Goal: Task Accomplishment & Management: Use online tool/utility

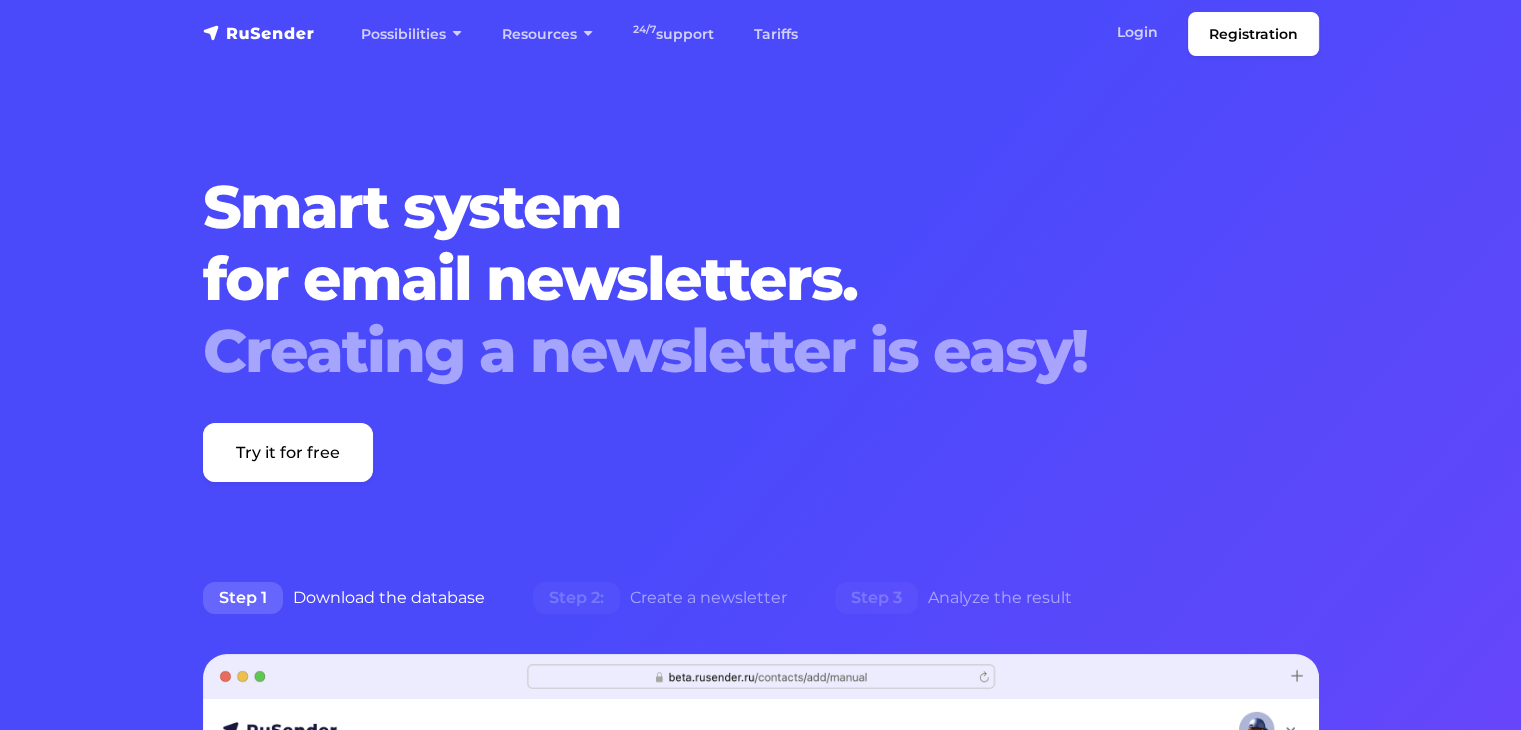
click at [1280, 201] on div "Smart system for email newsletters. Creating a newsletter is easy! Try it for f…" at bounding box center [761, 326] width 1140 height 311
click at [1128, 27] on font "Login" at bounding box center [1137, 32] width 41 height 18
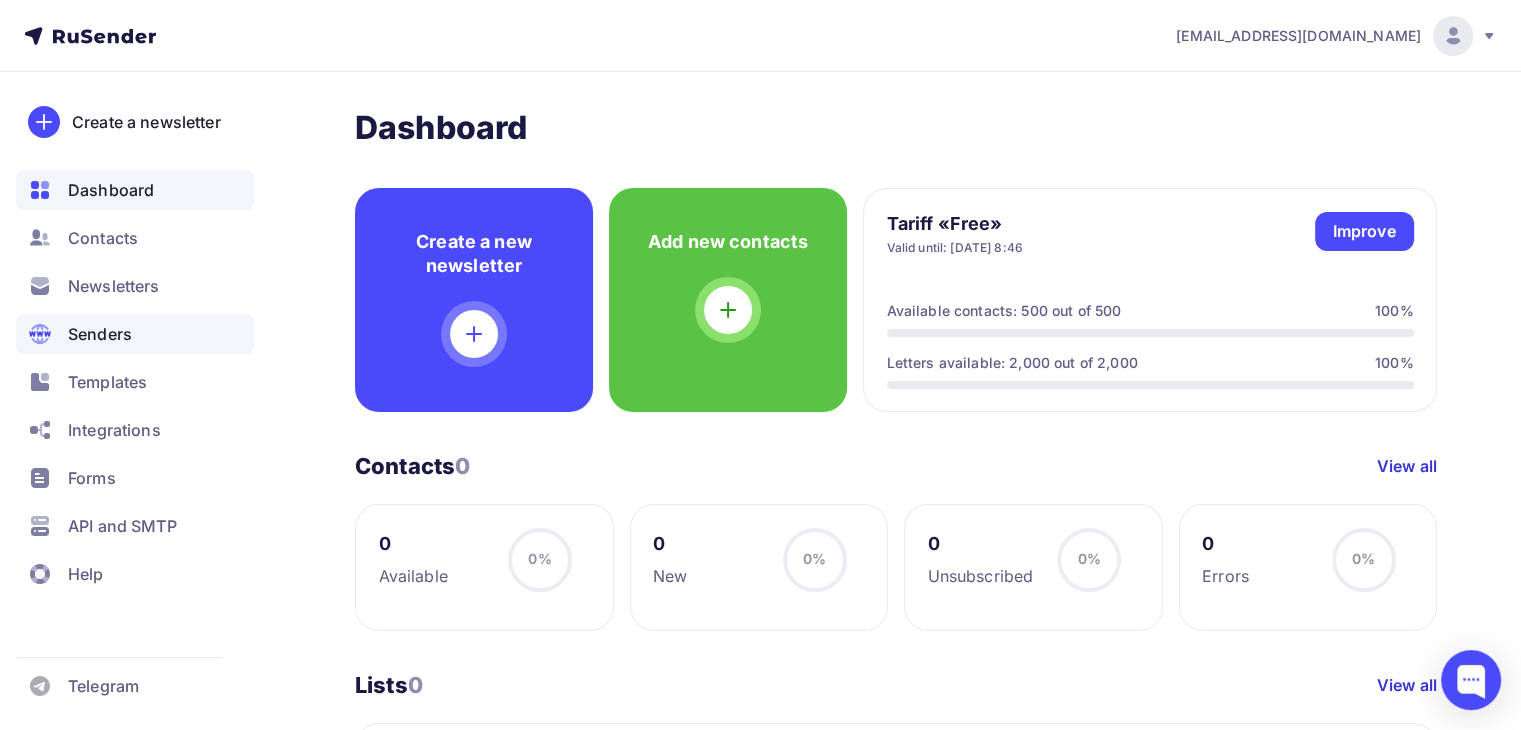
click at [131, 338] on font "Senders" at bounding box center [100, 334] width 64 height 20
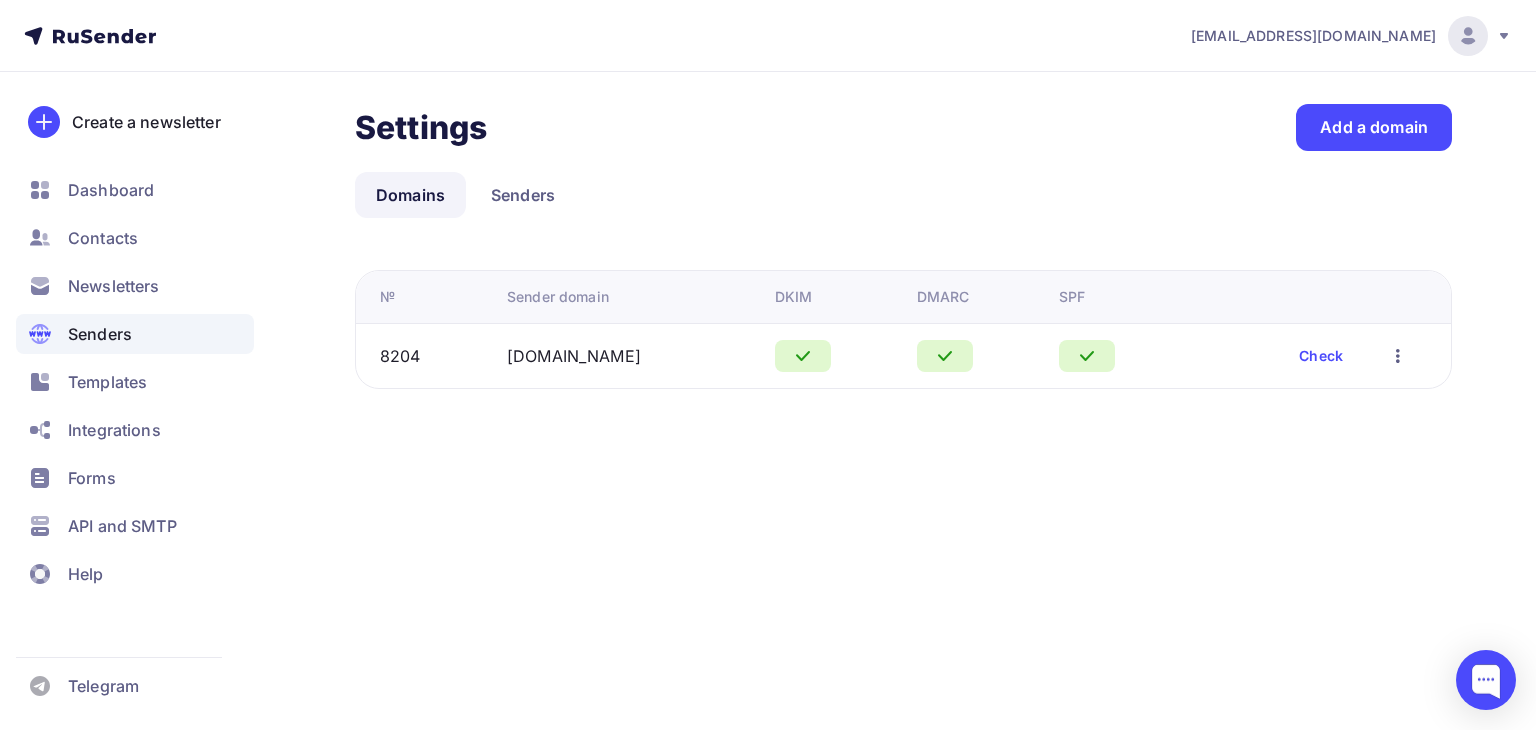
click at [1308, 339] on td "Check Edit Delete" at bounding box center [1322, 355] width 258 height 65
click at [1312, 354] on font "Check" at bounding box center [1321, 355] width 44 height 17
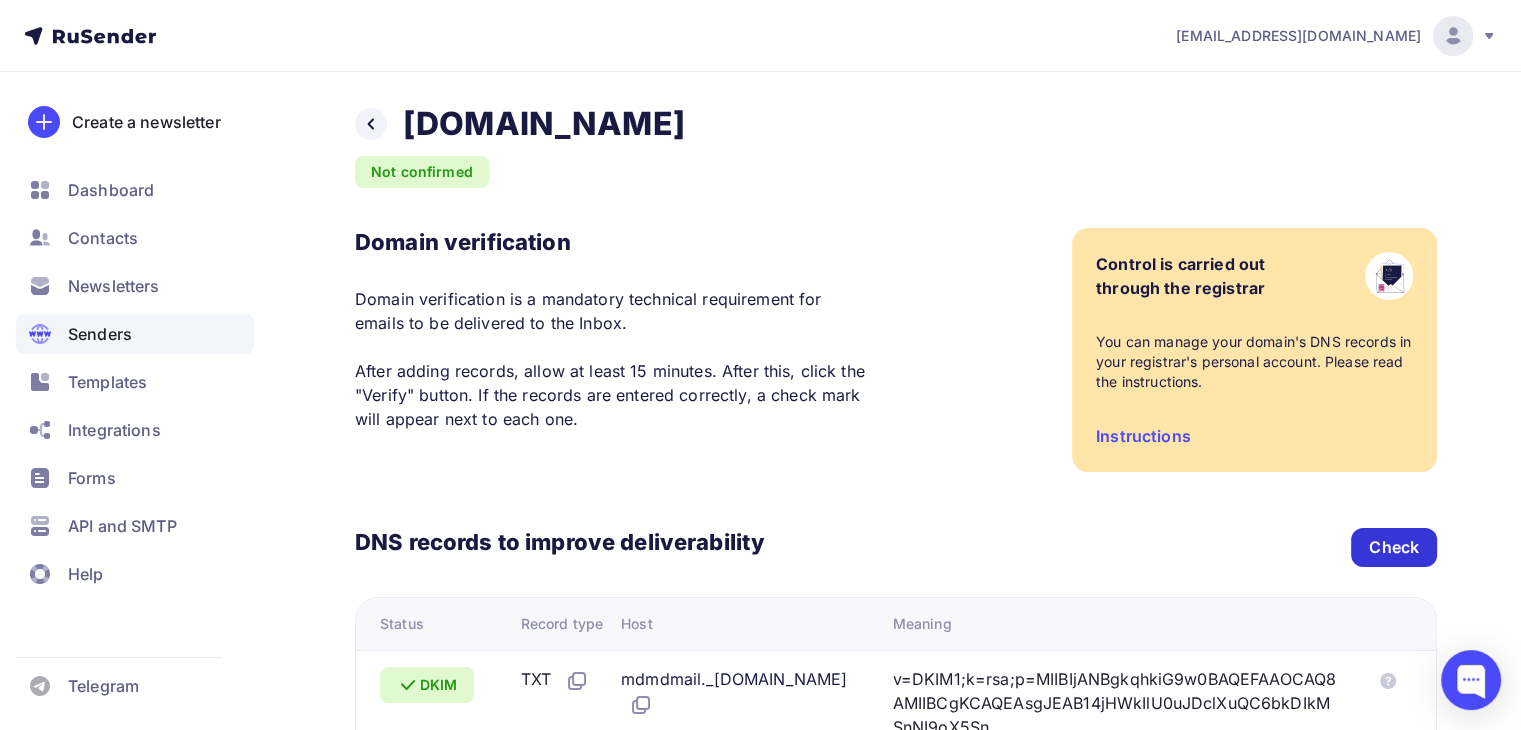
click at [1387, 541] on font "Check" at bounding box center [1394, 547] width 50 height 20
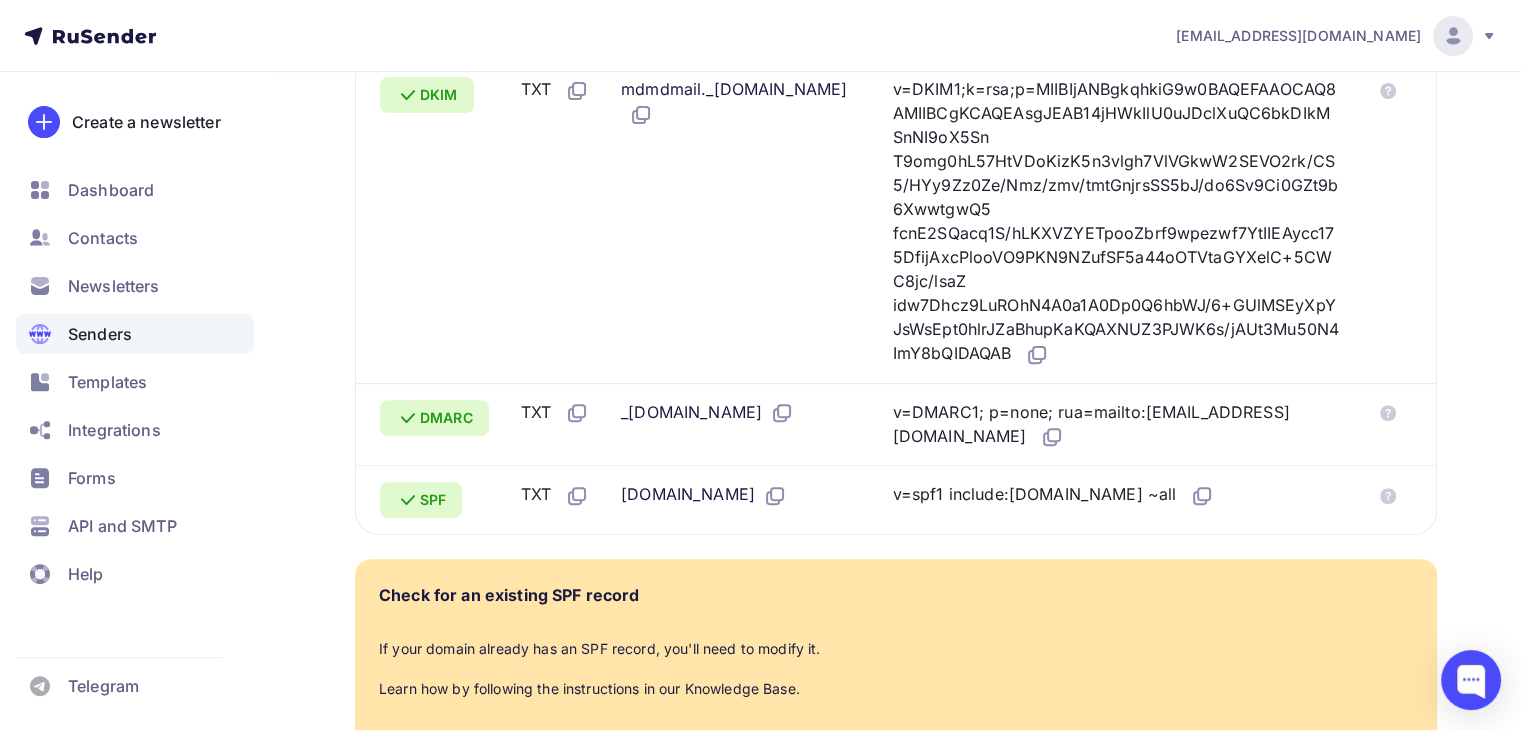
scroll to position [455, 0]
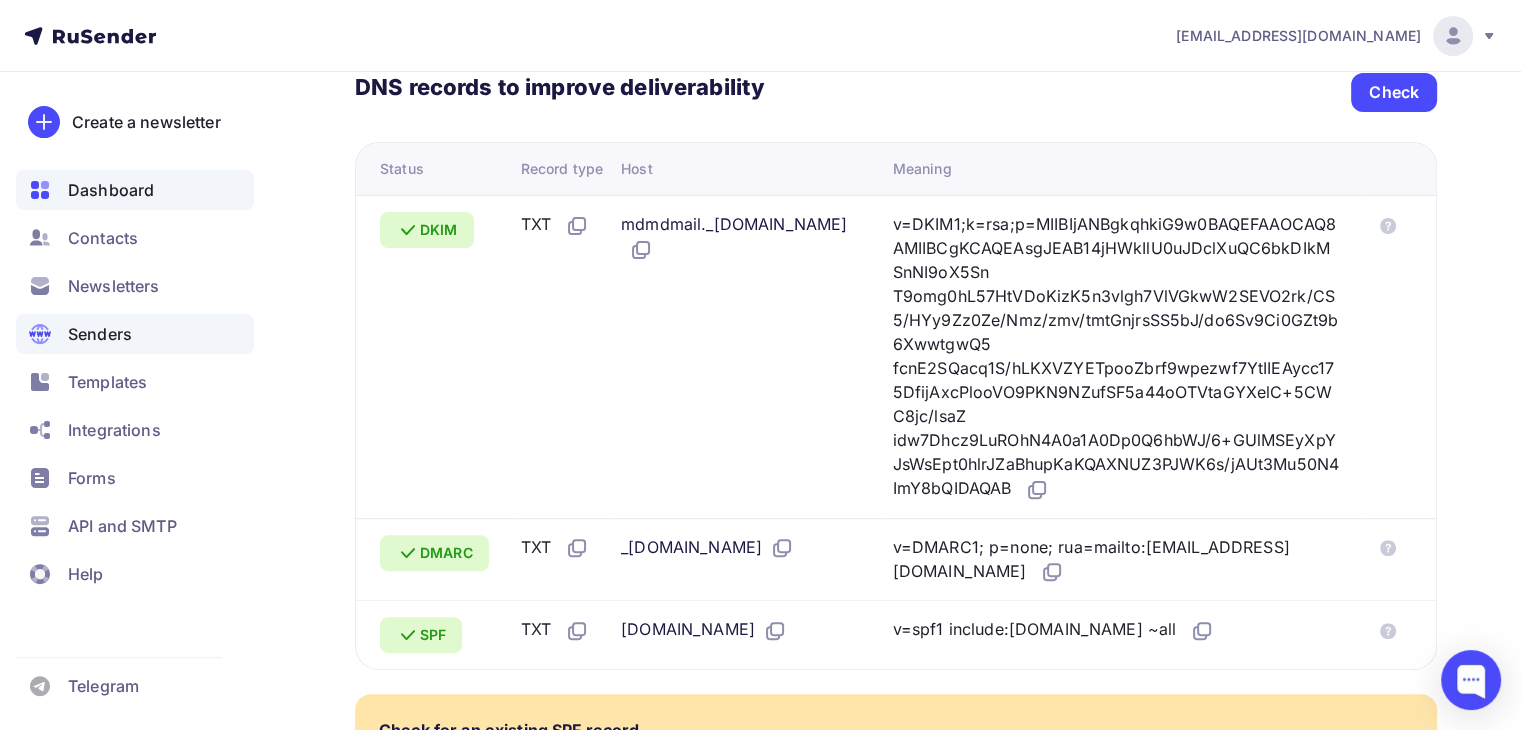
click at [154, 175] on div "Dashboard" at bounding box center [135, 190] width 238 height 40
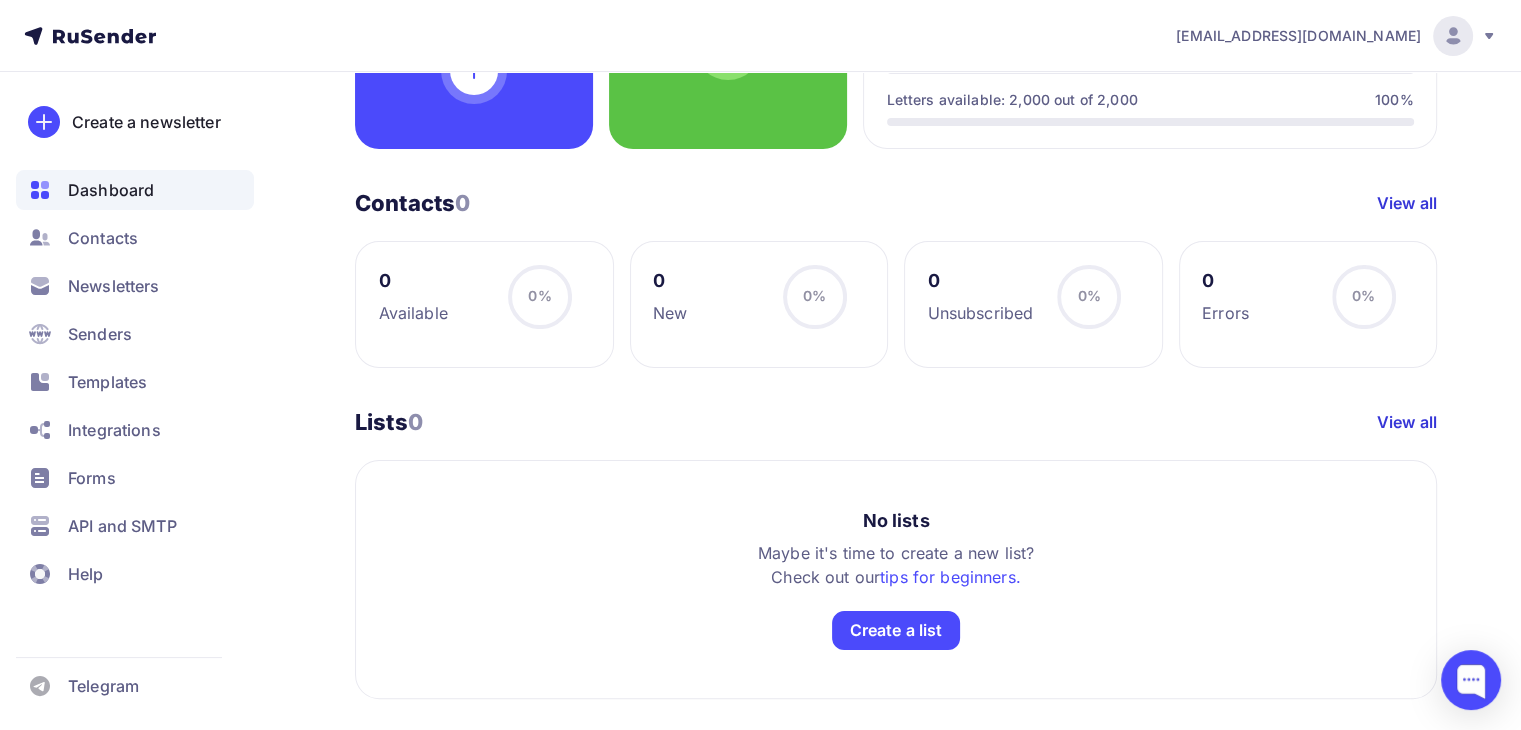
scroll to position [290, 0]
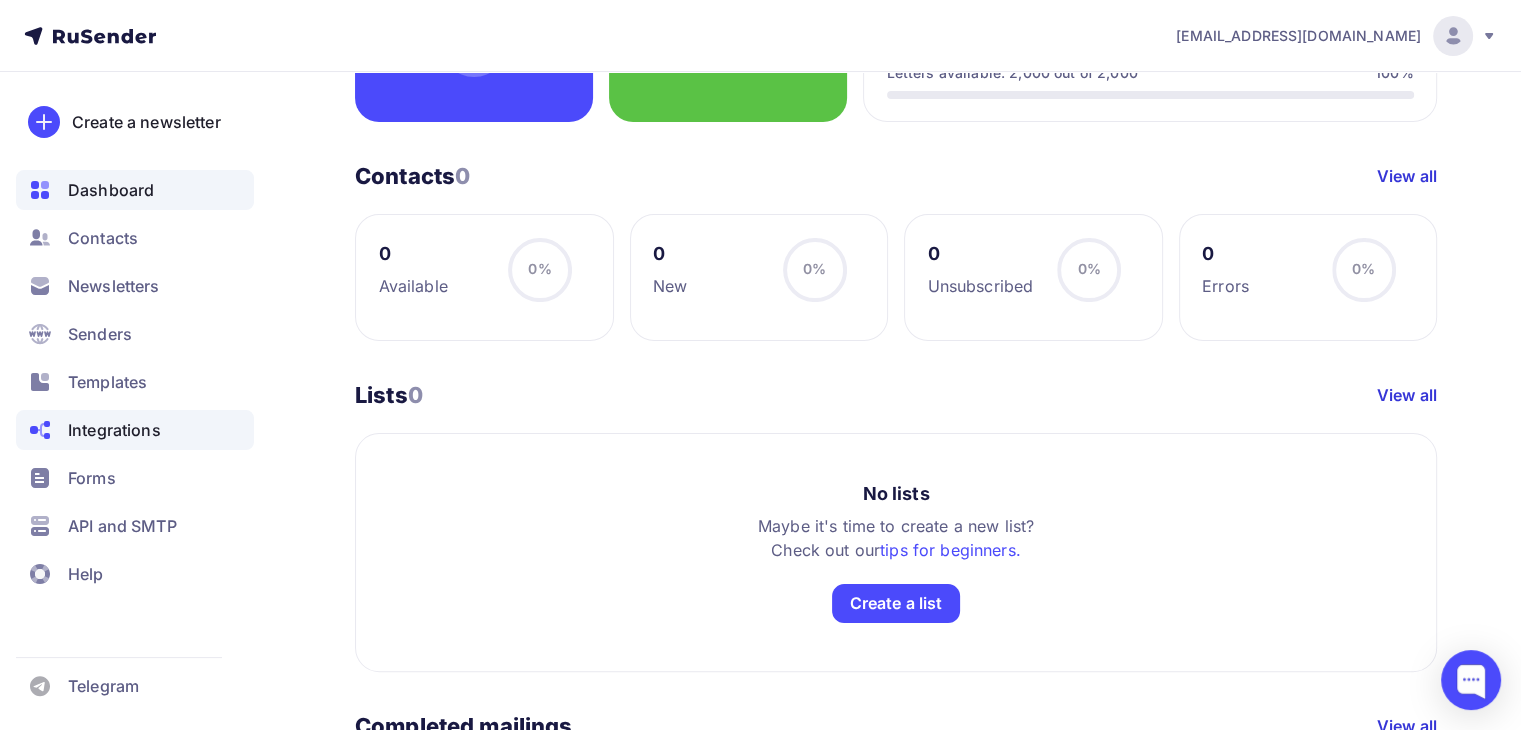
click at [127, 433] on font "Integrations" at bounding box center [114, 430] width 93 height 20
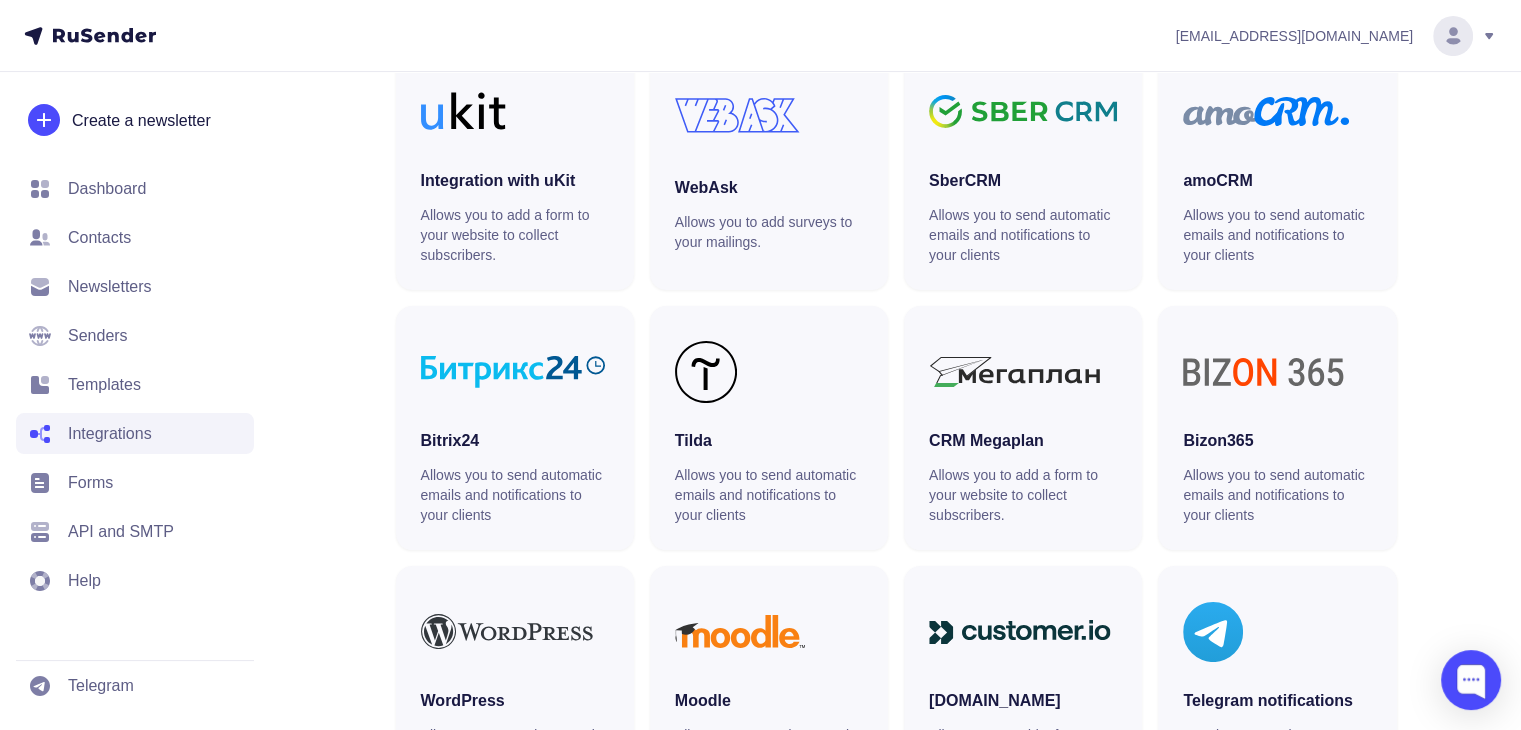
scroll to position [647, 0]
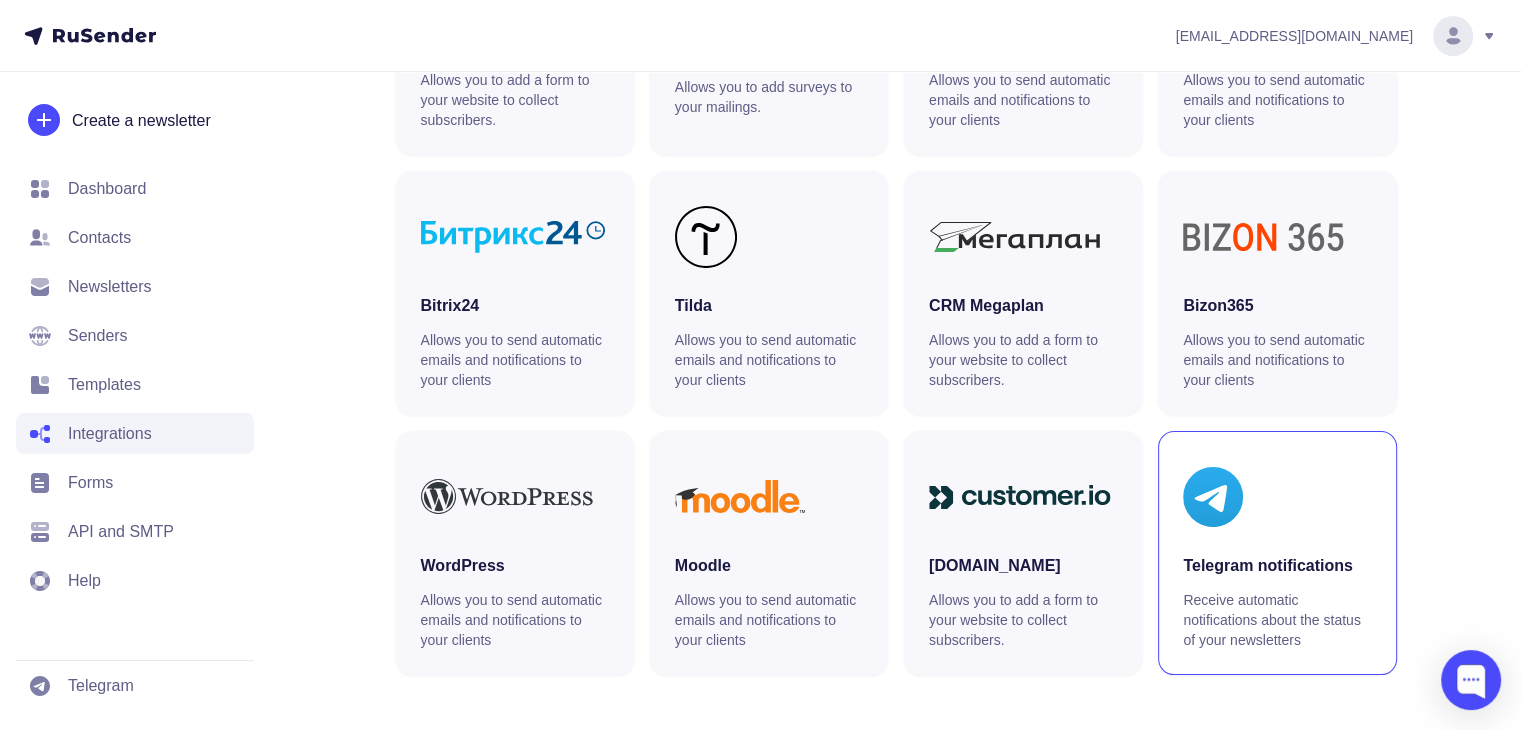
click at [1258, 557] on font "Telegram notifications" at bounding box center [1268, 565] width 170 height 17
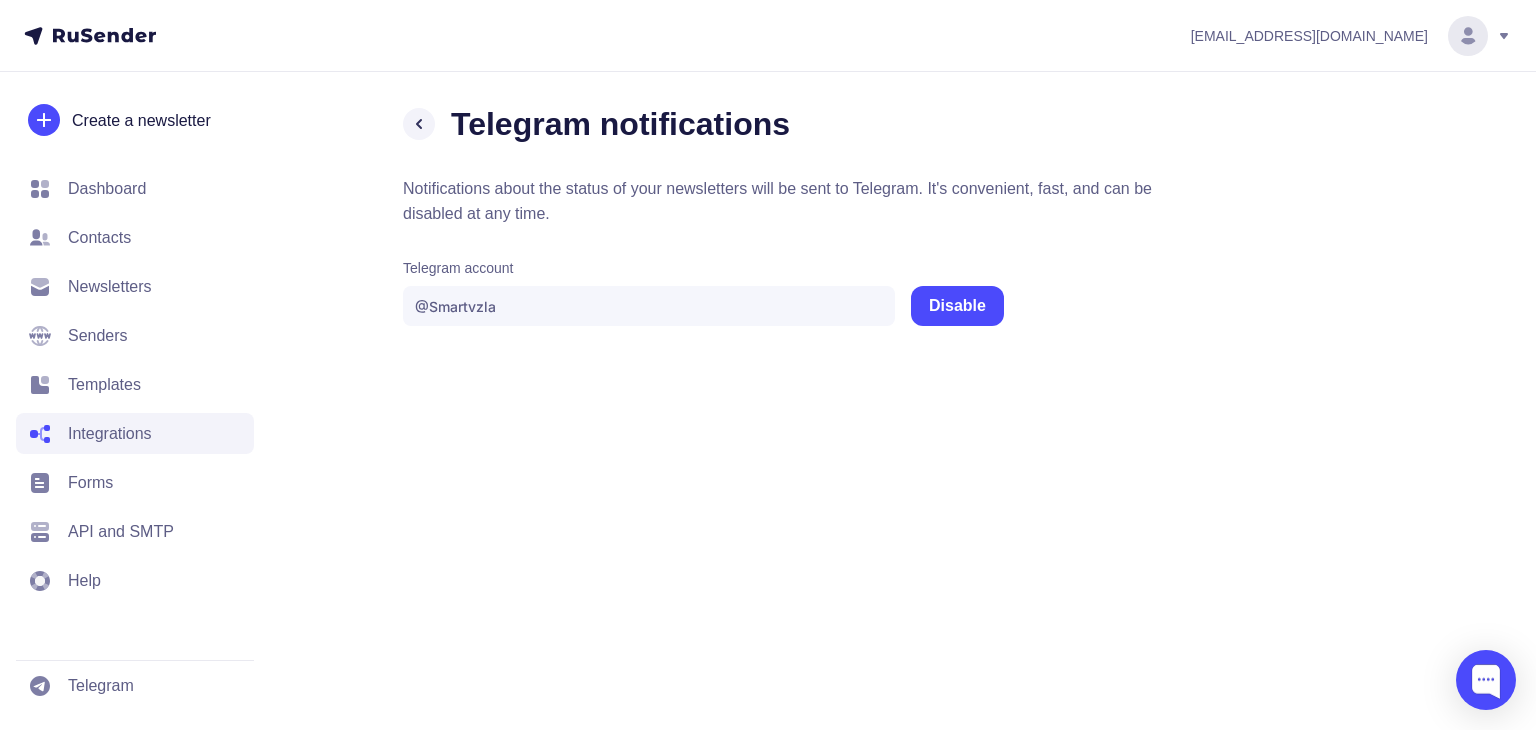
click at [157, 523] on font "API and SMTP" at bounding box center [121, 531] width 106 height 17
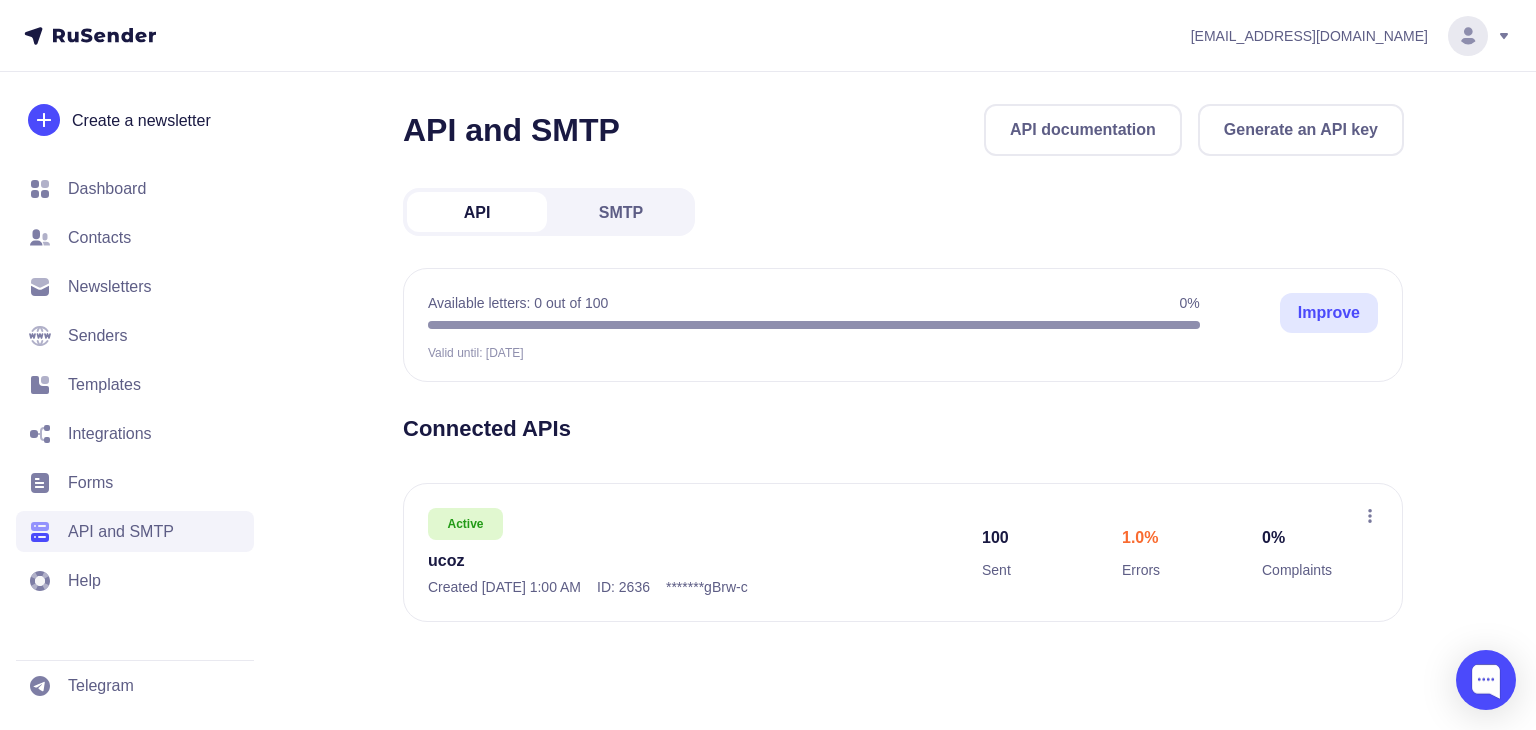
click at [651, 217] on link "SMTP" at bounding box center [621, 212] width 140 height 40
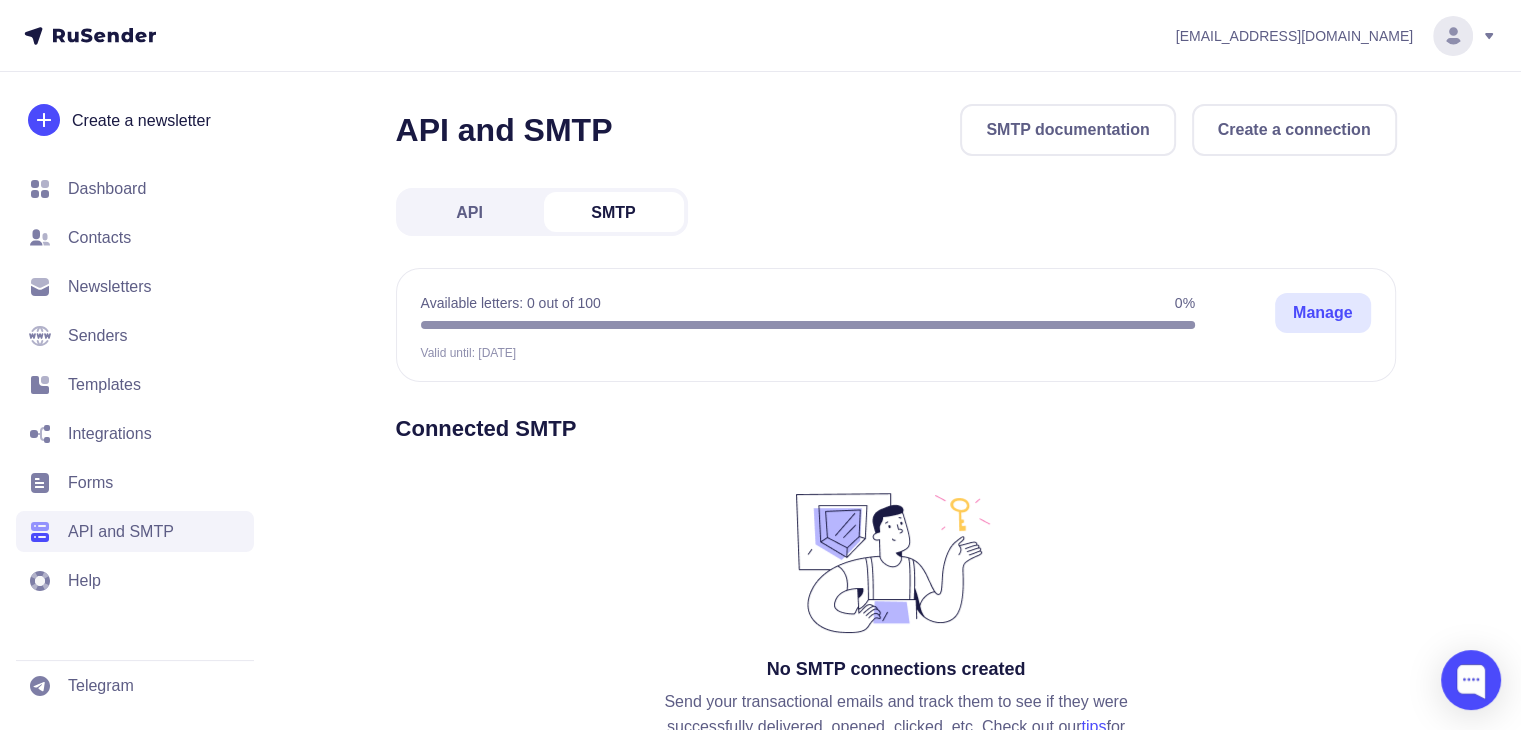
click at [478, 210] on font "API" at bounding box center [469, 212] width 27 height 17
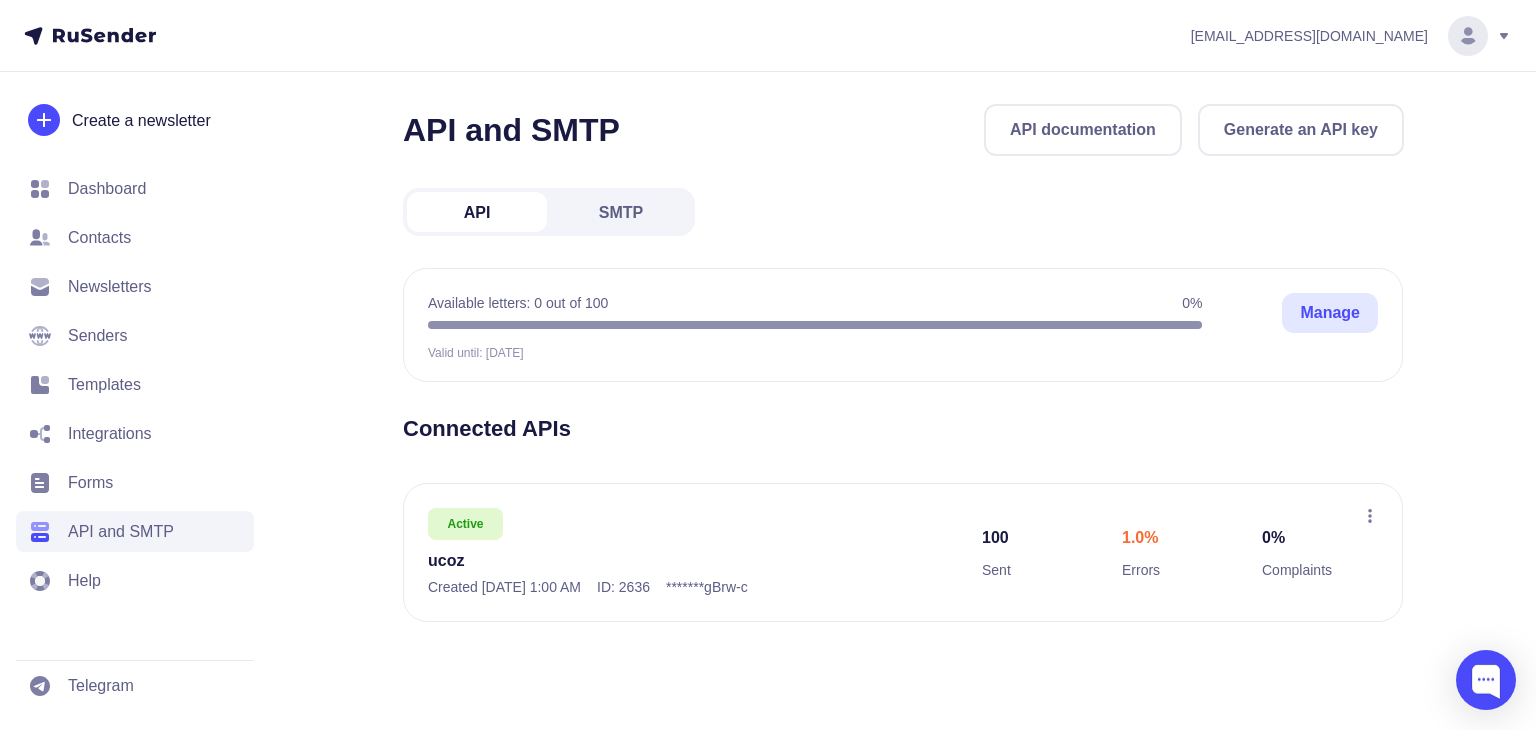
click at [1372, 513] on icon at bounding box center [1370, 516] width 16 height 16
